Goal: Find specific page/section: Find specific page/section

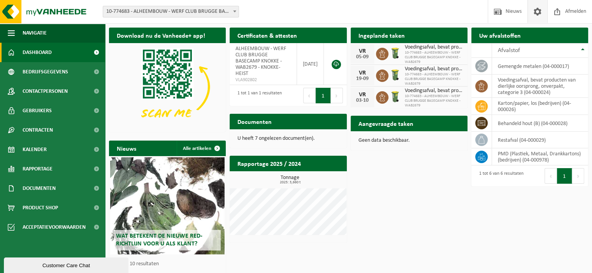
click at [540, 9] on span at bounding box center [537, 11] width 12 height 23
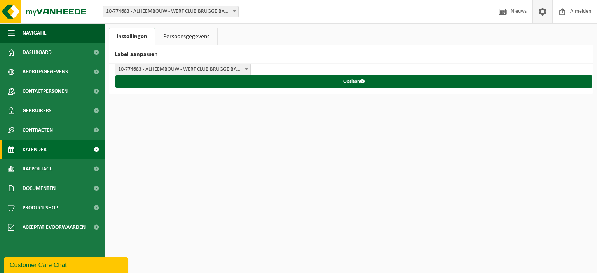
click at [58, 147] on link "Kalender" at bounding box center [52, 149] width 105 height 19
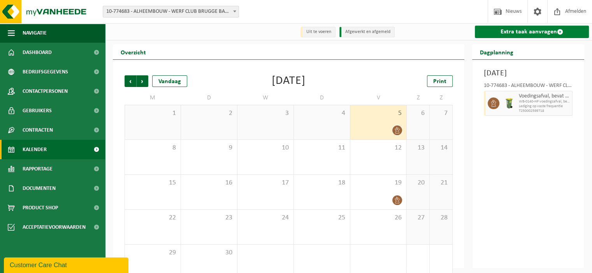
click at [503, 29] on link "Extra taak aanvragen" at bounding box center [532, 32] width 114 height 12
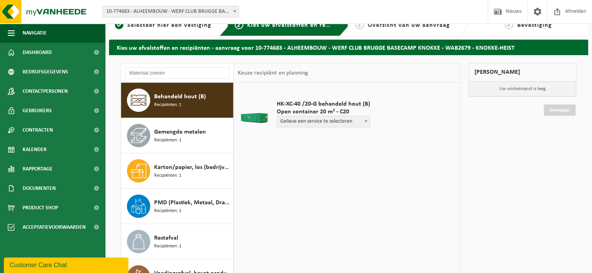
scroll to position [12, 0]
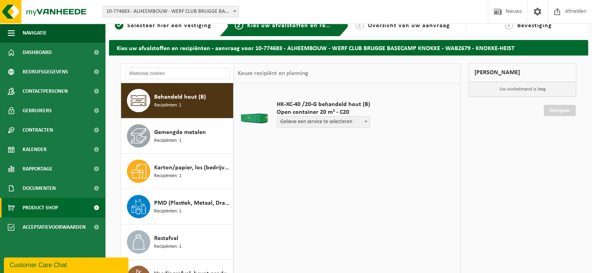
click at [33, 211] on span "Product Shop" at bounding box center [40, 207] width 35 height 19
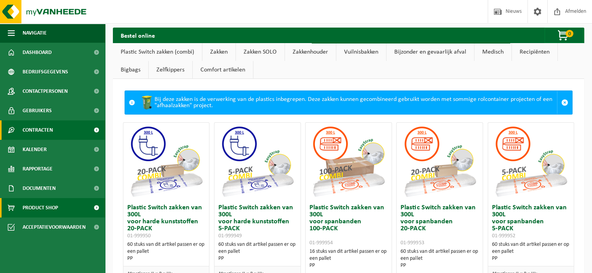
click at [73, 127] on link "Contracten" at bounding box center [52, 130] width 105 height 19
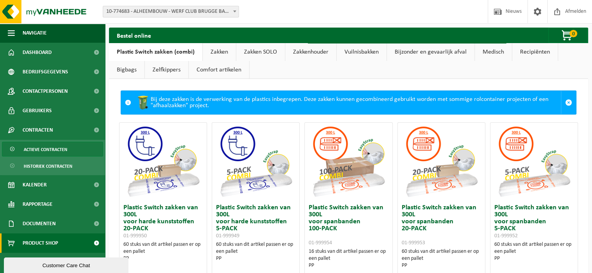
click at [84, 153] on link "Actieve contracten" at bounding box center [52, 149] width 101 height 15
